Goal: Information Seeking & Learning: Understand process/instructions

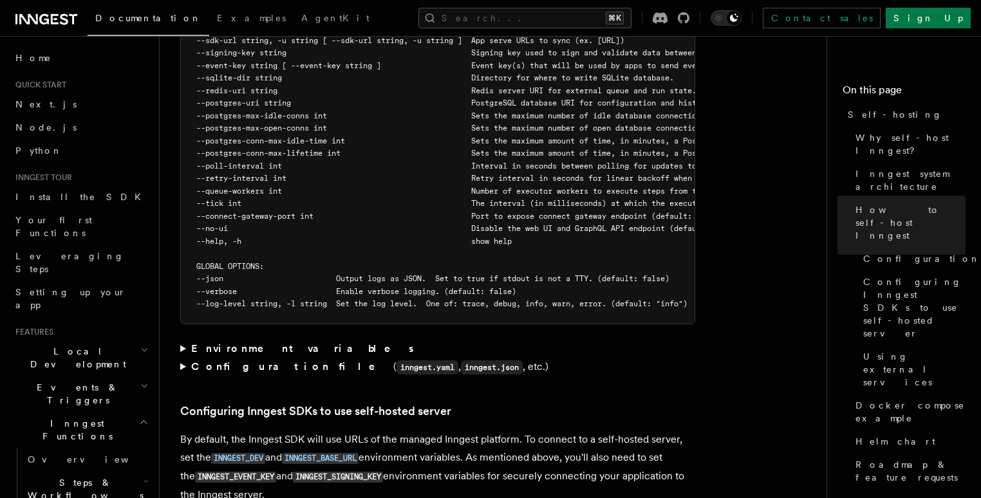
scroll to position [2673, 0]
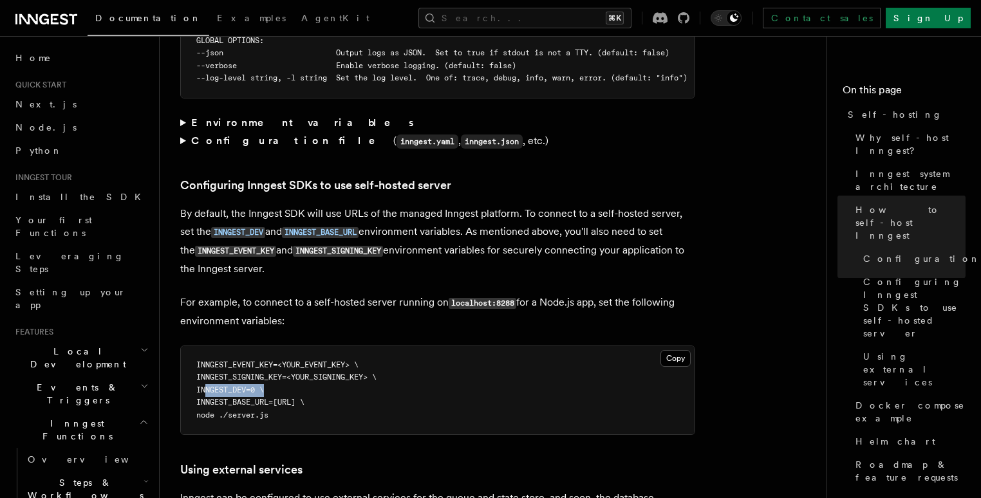
drag, startPoint x: 267, startPoint y: 366, endPoint x: 207, endPoint y: 366, distance: 60.5
click at [207, 386] on span "INNGEST_DEV=0 \" at bounding box center [230, 390] width 68 height 9
copy span "INNGEST_DEV=0"
click at [615, 176] on h3 "Configuring Inngest SDKs to use self-hosted server" at bounding box center [437, 185] width 515 height 18
